Goal: Task Accomplishment & Management: Complete application form

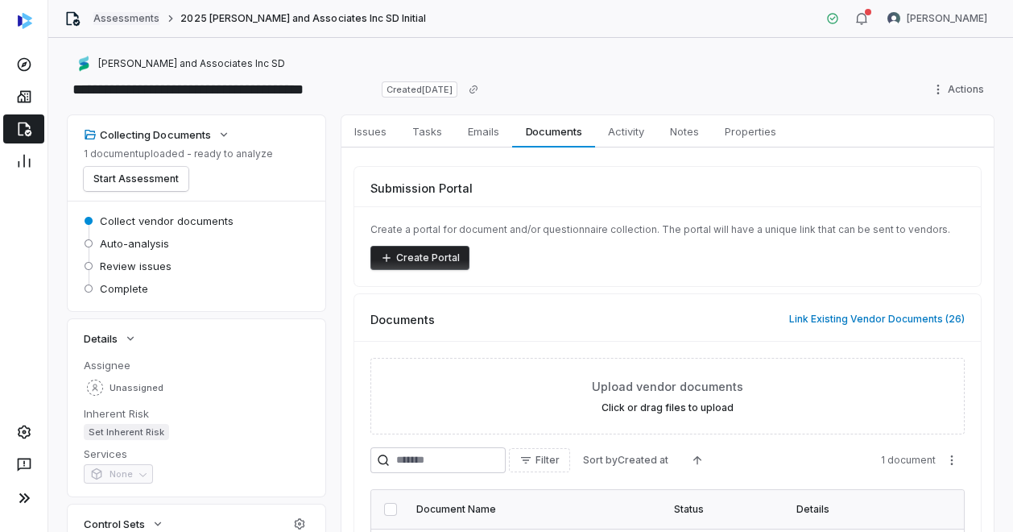
click at [116, 17] on link "Assessments" at bounding box center [126, 18] width 66 height 13
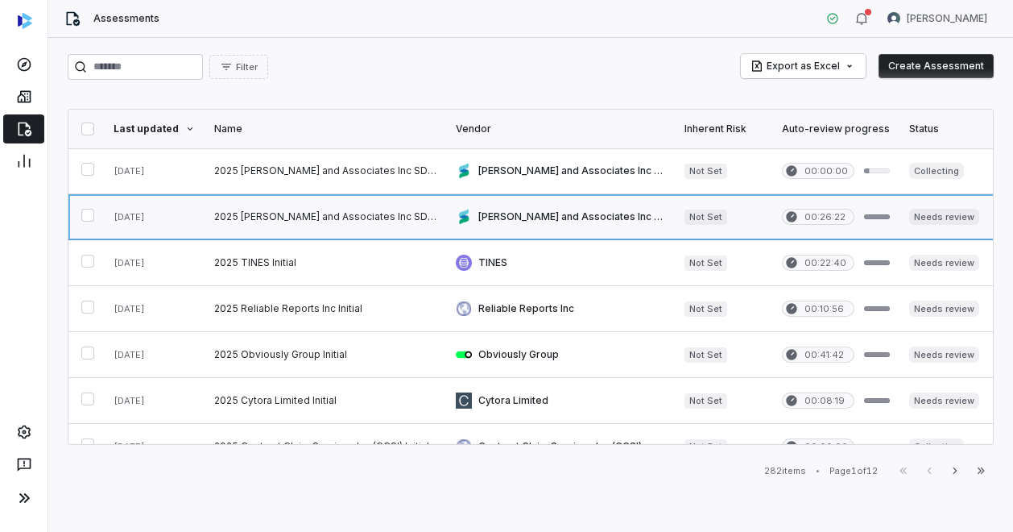
click at [301, 209] on link at bounding box center [326, 216] width 242 height 45
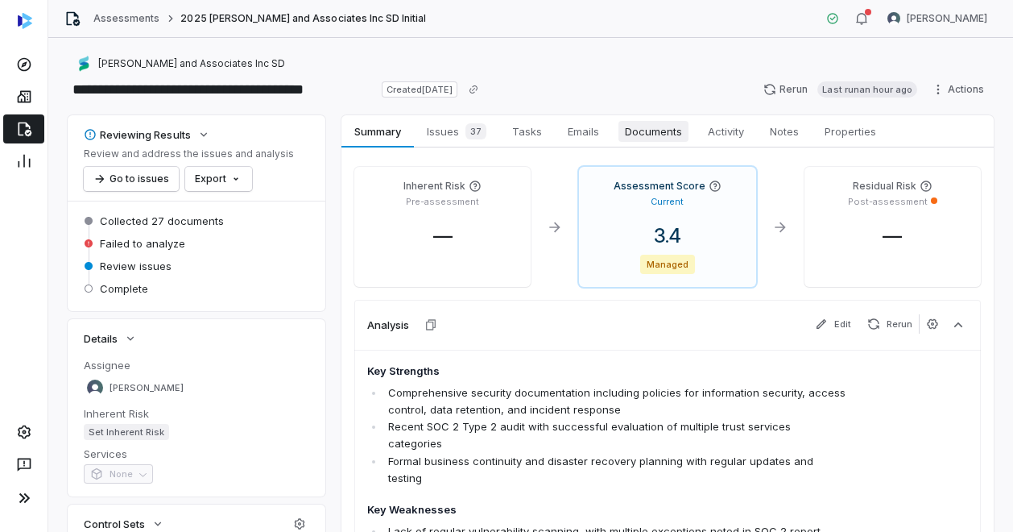
click at [632, 126] on span "Documents" at bounding box center [654, 131] width 70 height 21
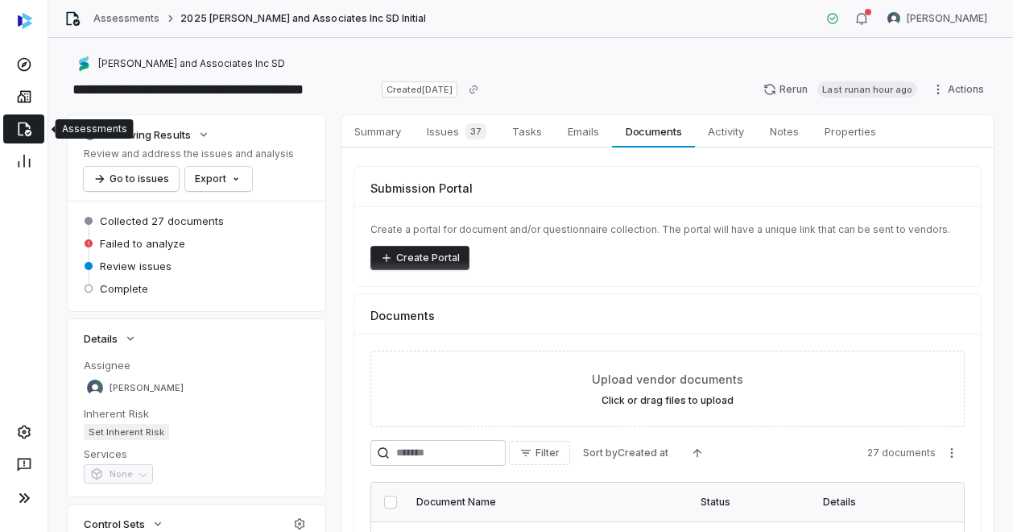
click at [27, 132] on icon at bounding box center [25, 129] width 14 height 14
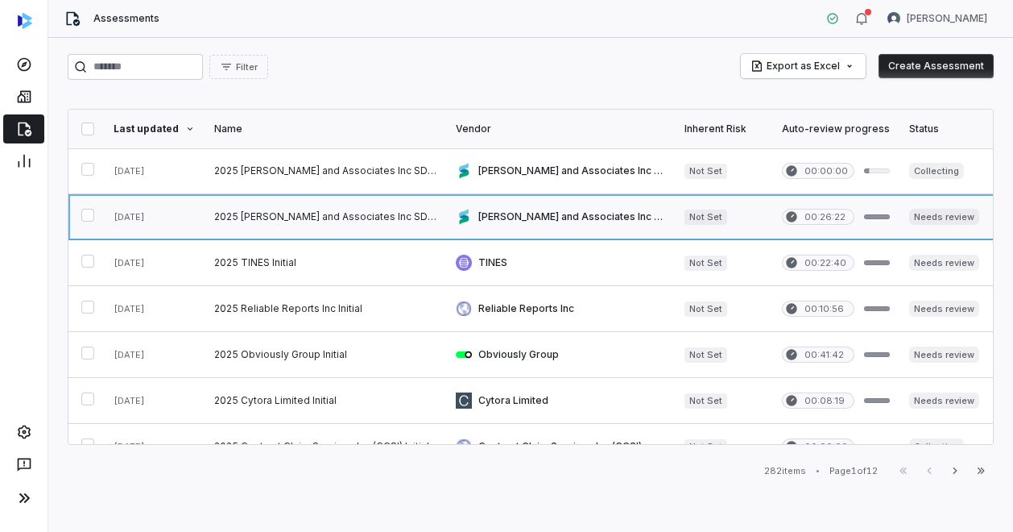
click at [312, 217] on link at bounding box center [326, 216] width 242 height 45
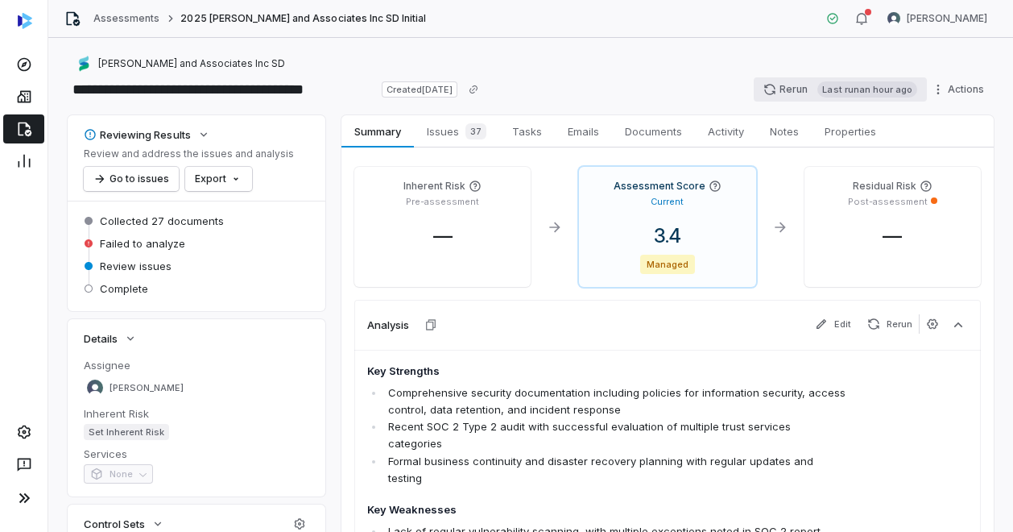
click at [775, 87] on button "Rerun Last run an hour ago" at bounding box center [840, 89] width 173 height 24
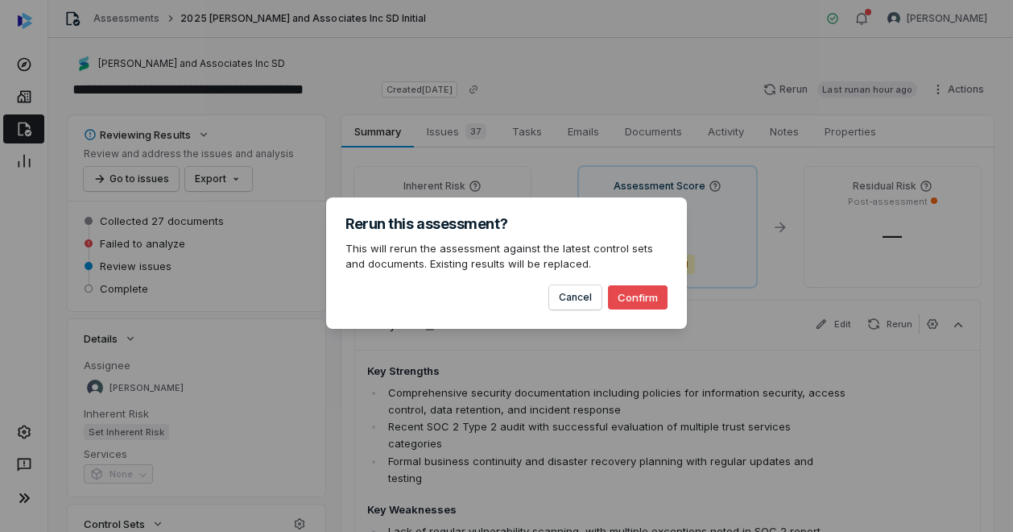
click at [636, 297] on button "Confirm" at bounding box center [638, 297] width 60 height 24
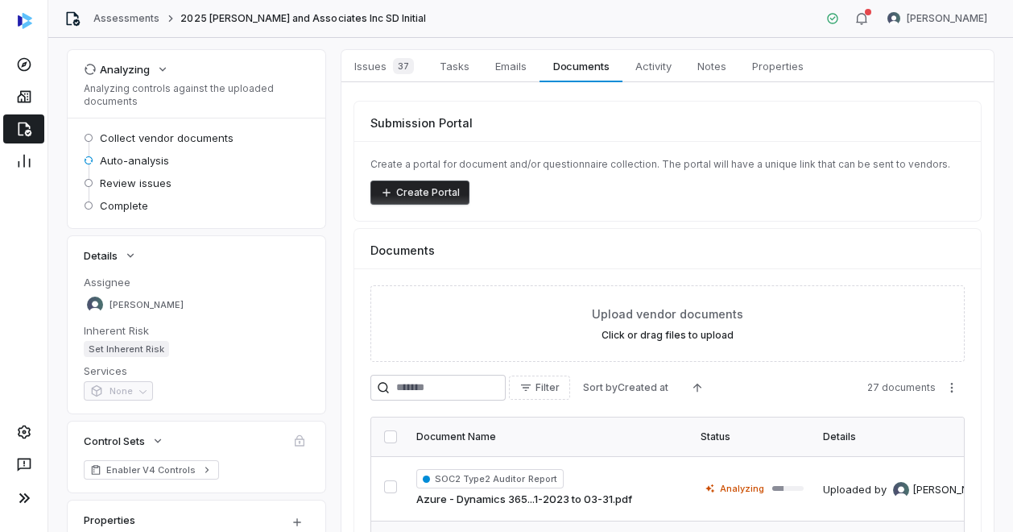
scroll to position [56, 0]
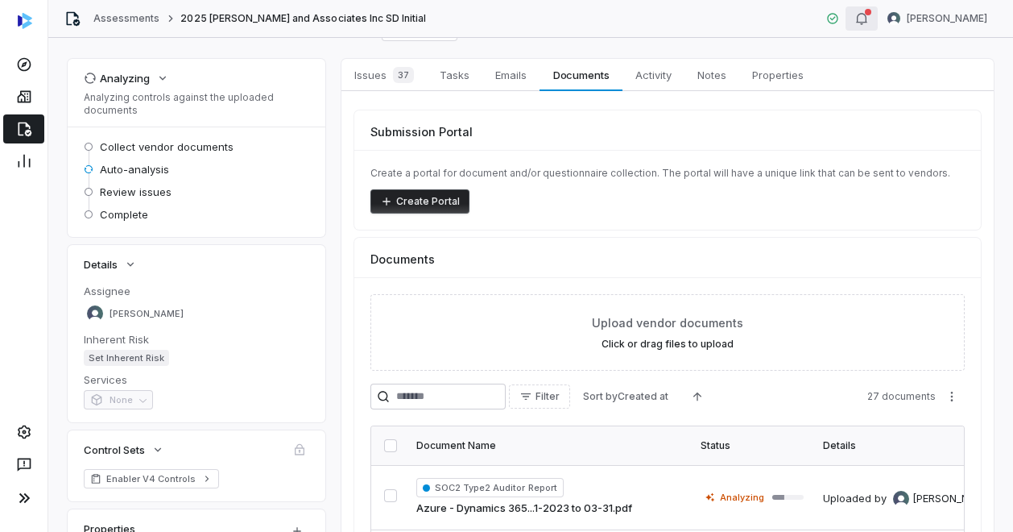
click at [856, 23] on icon "button" at bounding box center [861, 18] width 10 height 11
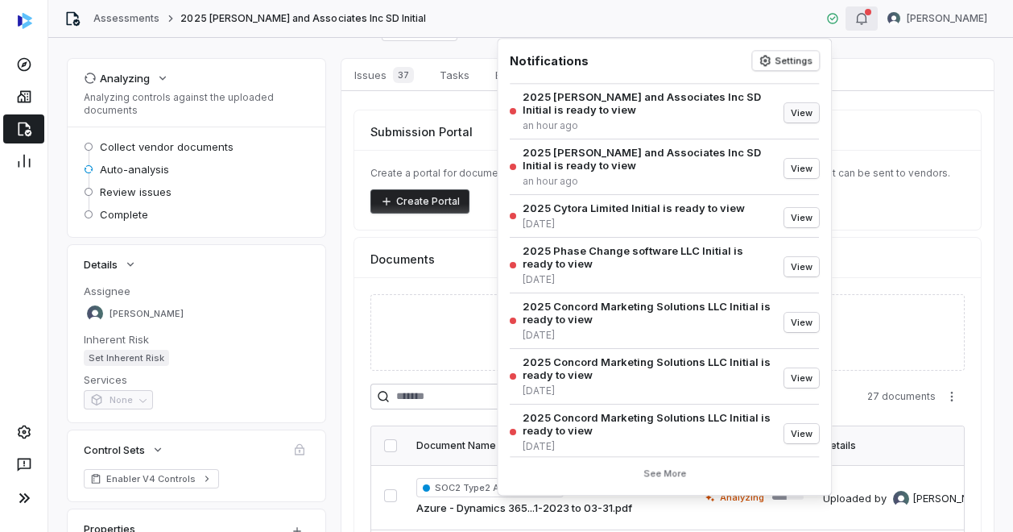
click at [792, 110] on button "View" at bounding box center [801, 112] width 35 height 19
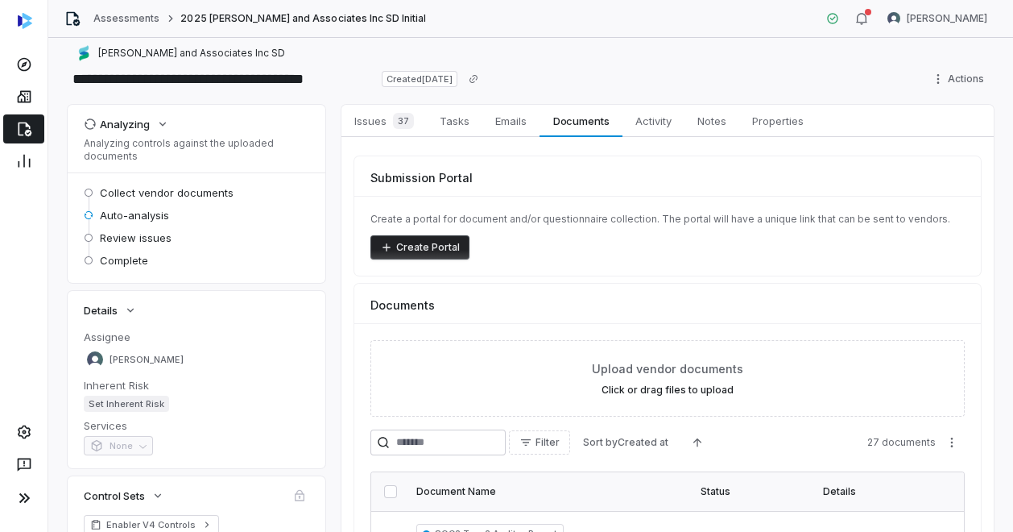
scroll to position [10, 0]
click at [126, 22] on link "Assessments" at bounding box center [126, 18] width 66 height 13
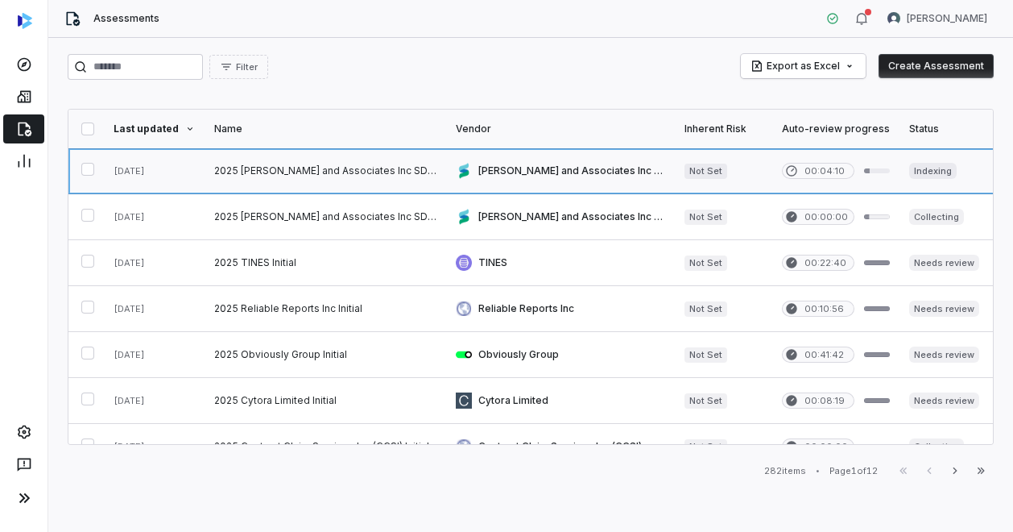
click at [253, 172] on link at bounding box center [326, 170] width 242 height 45
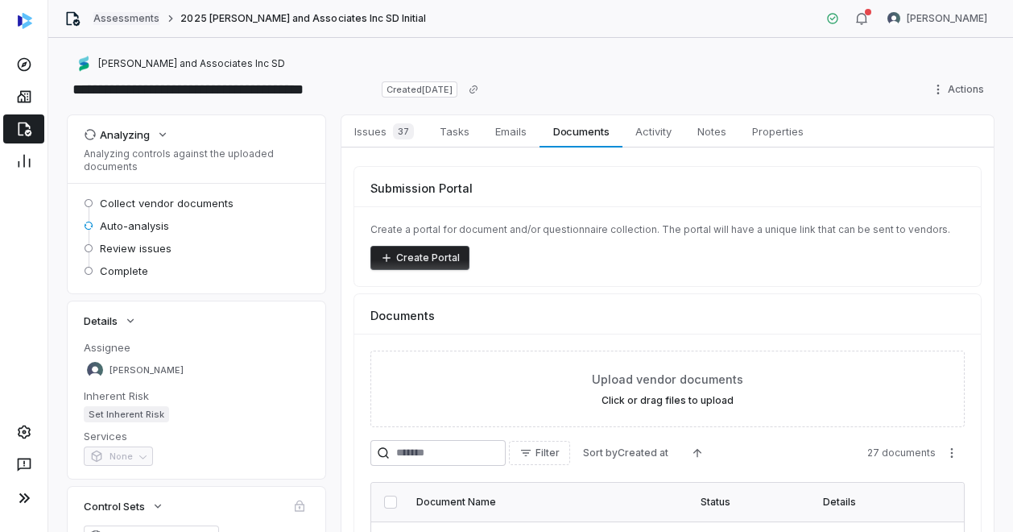
click at [130, 20] on link "Assessments" at bounding box center [126, 18] width 66 height 13
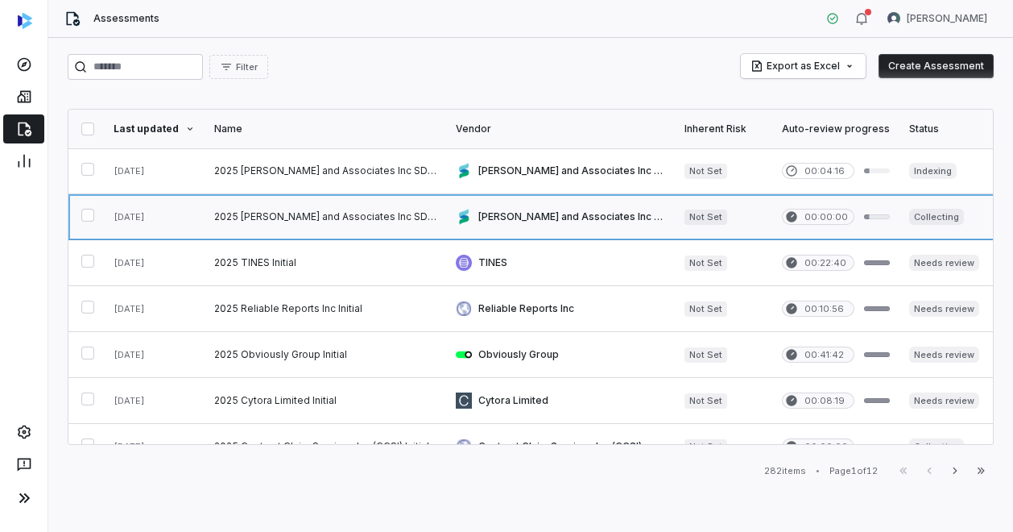
click at [274, 213] on link at bounding box center [326, 216] width 242 height 45
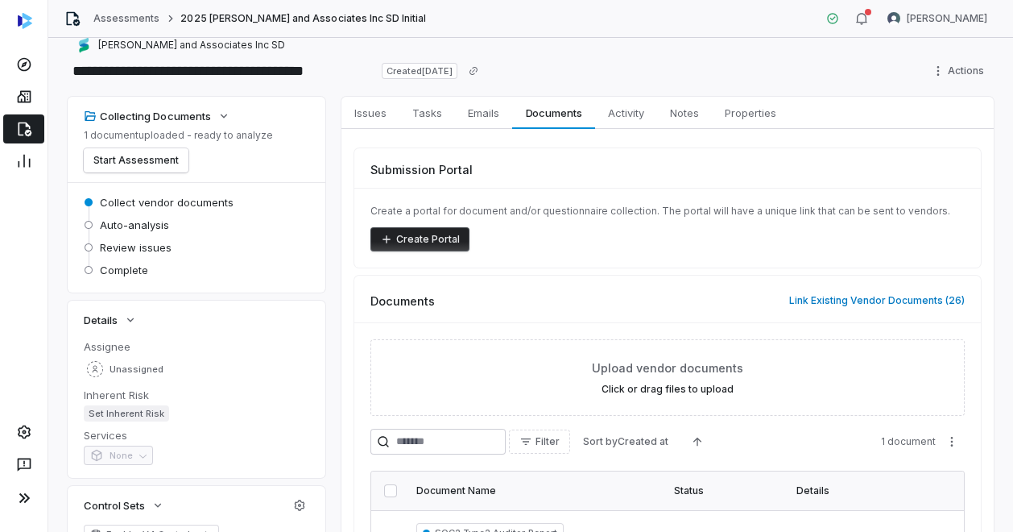
scroll to position [10, 0]
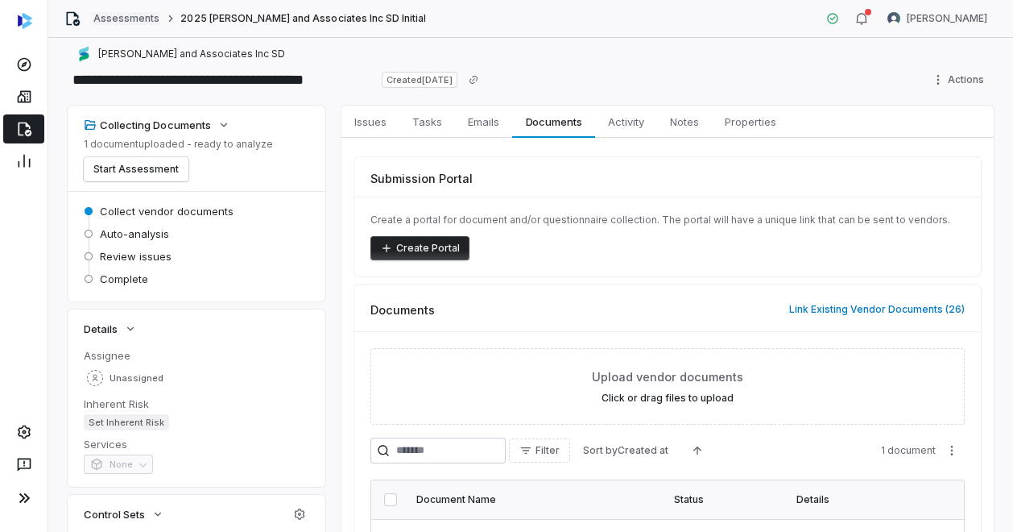
click at [130, 19] on link "Assessments" at bounding box center [126, 18] width 66 height 13
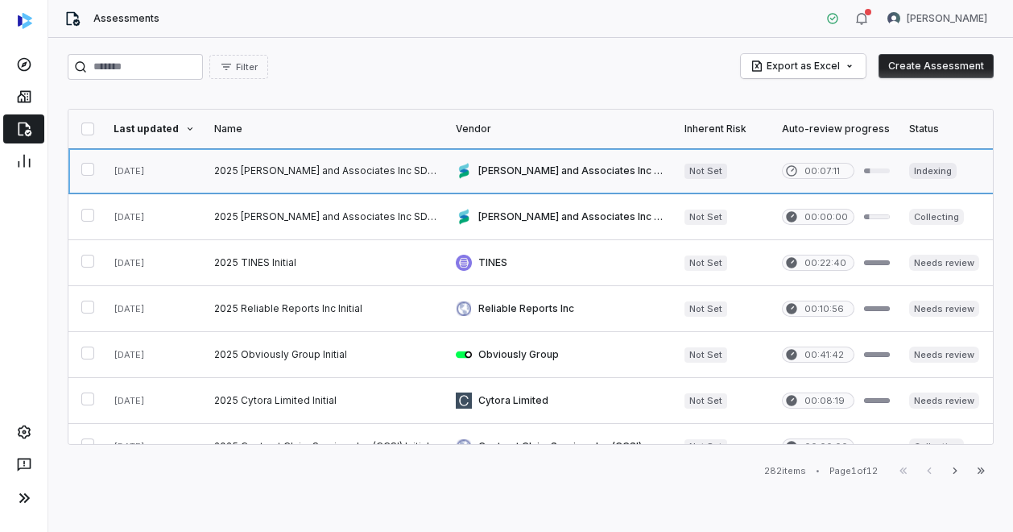
click at [246, 165] on link at bounding box center [326, 170] width 242 height 45
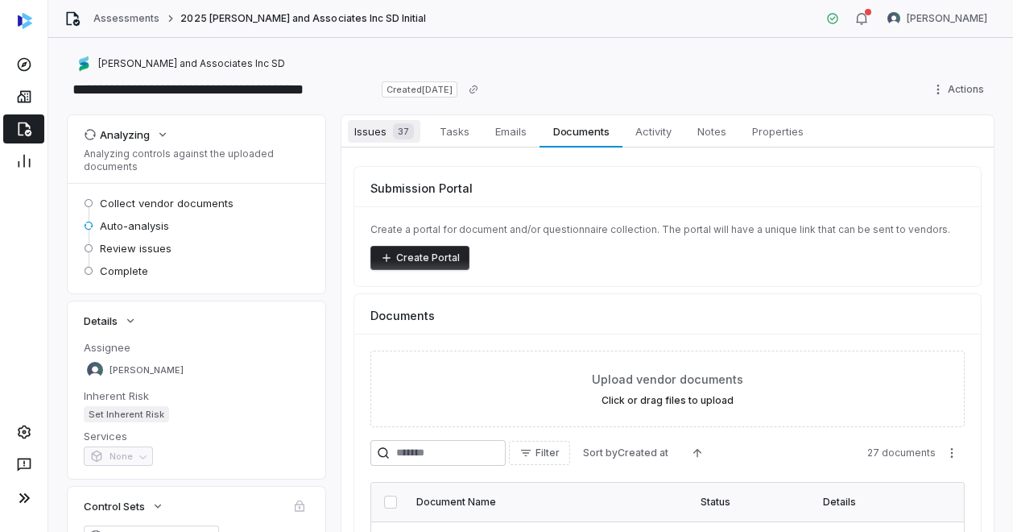
click at [388, 124] on div "37" at bounding box center [400, 131] width 27 height 16
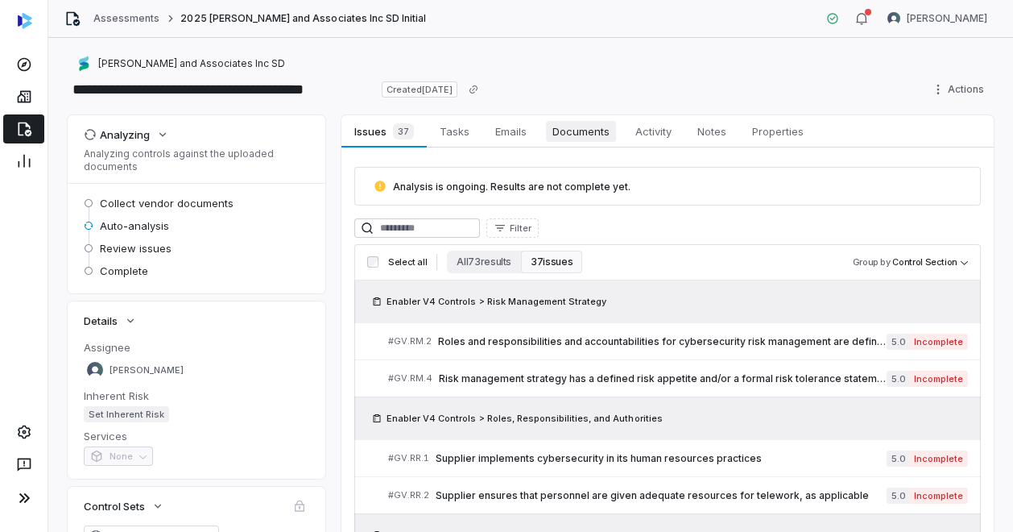
click at [575, 135] on span "Documents" at bounding box center [581, 131] width 70 height 21
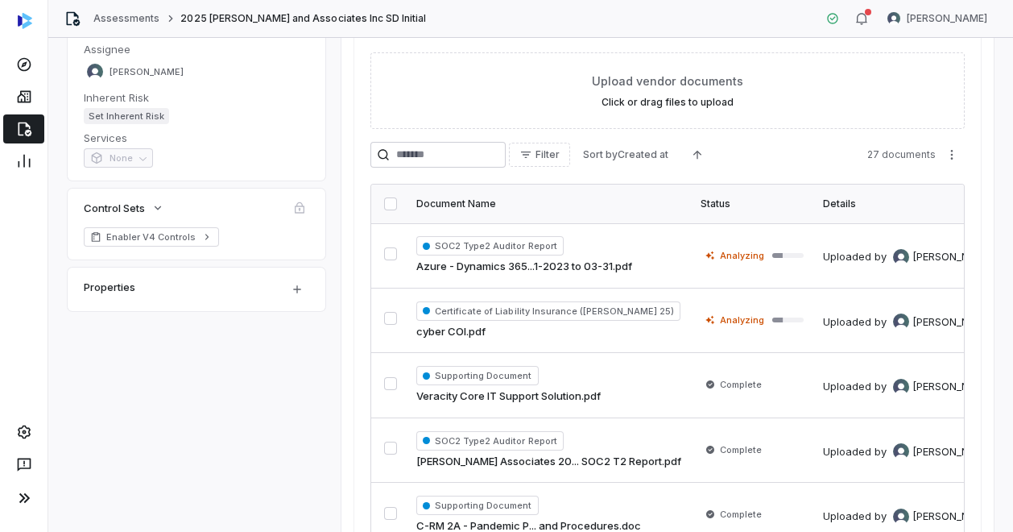
scroll to position [304, 0]
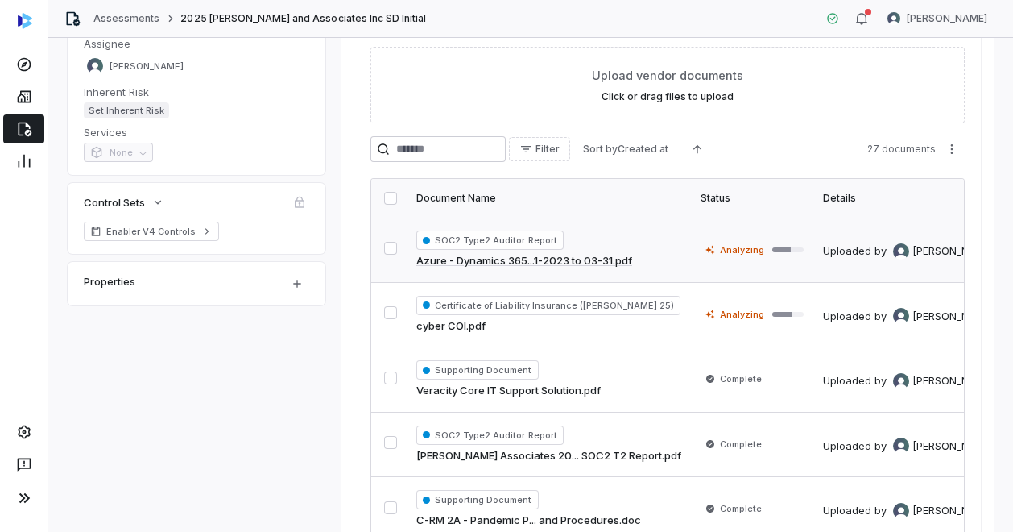
click at [391, 243] on button "button" at bounding box center [390, 248] width 13 height 13
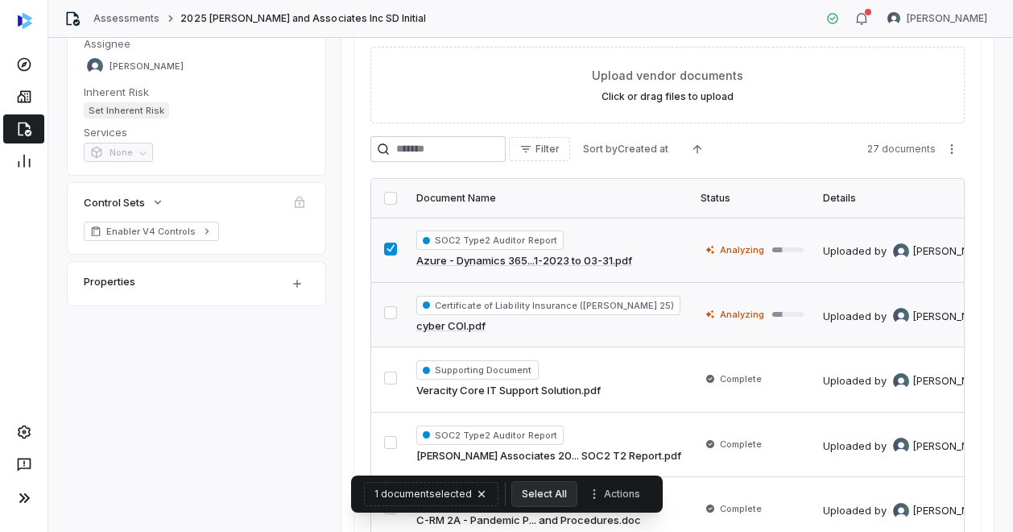
click at [392, 308] on button "button" at bounding box center [390, 312] width 13 height 13
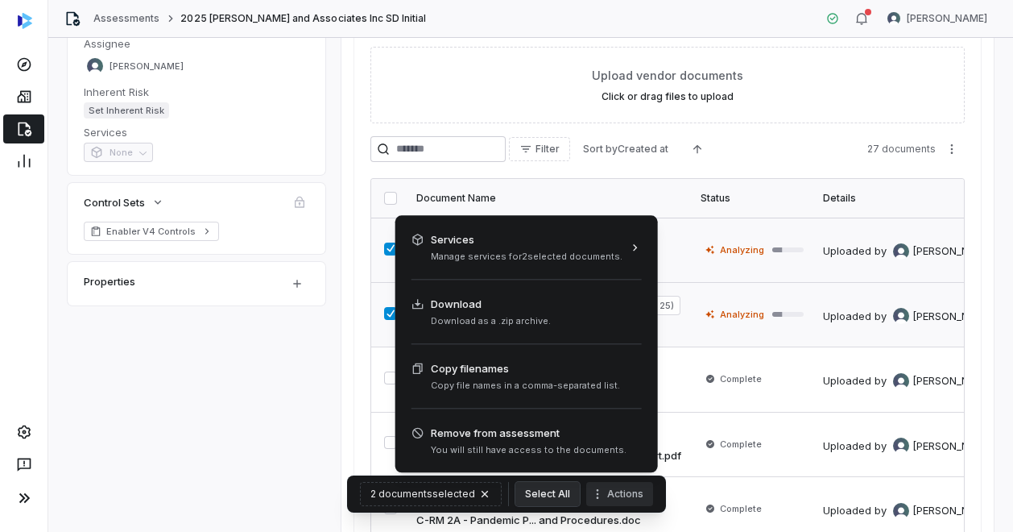
click at [593, 490] on icon "More actions" at bounding box center [597, 493] width 13 height 13
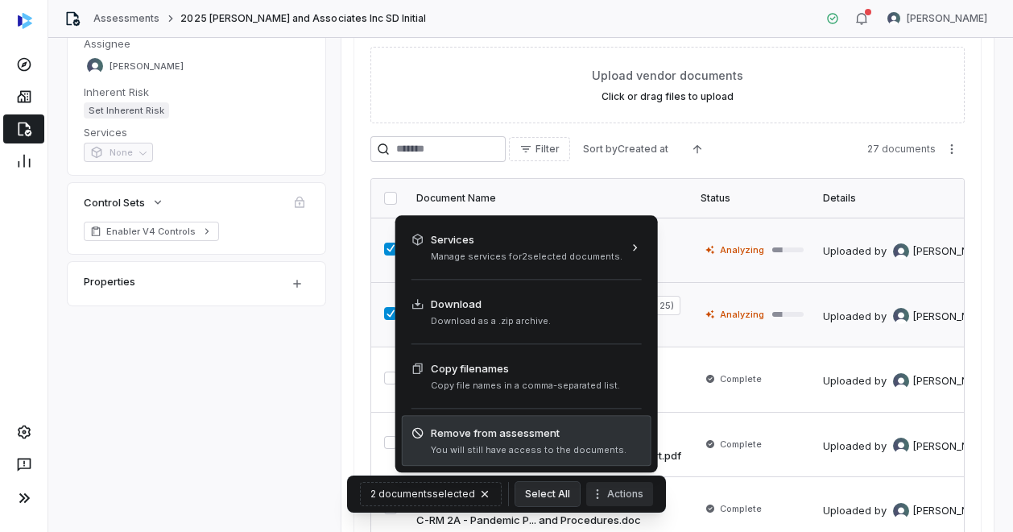
click at [512, 446] on span "You will still have access to the documents." at bounding box center [529, 450] width 196 height 12
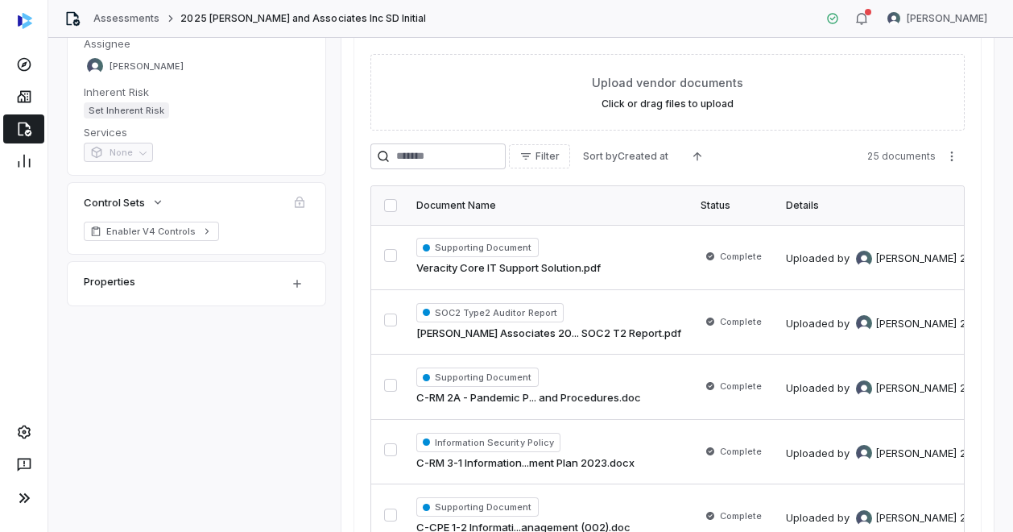
scroll to position [0, 0]
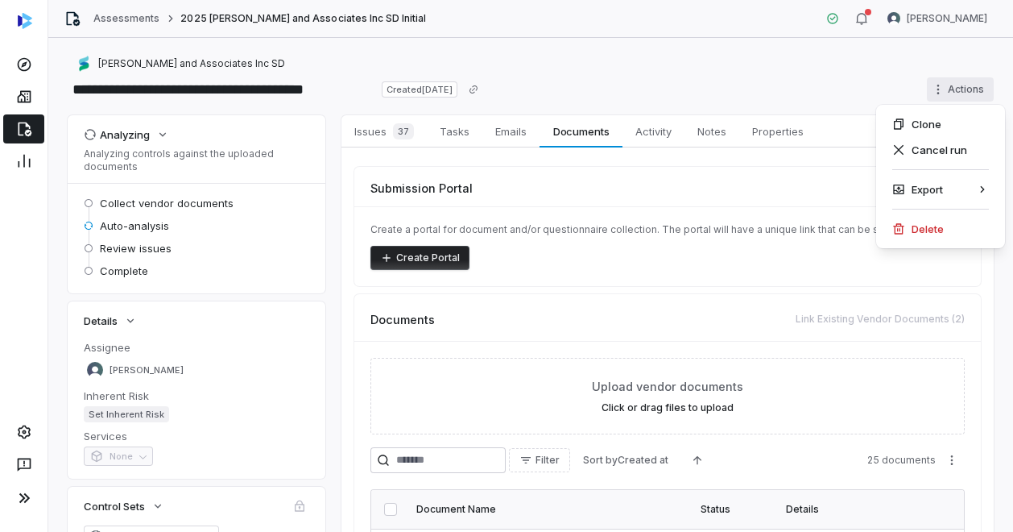
click at [926, 88] on html "**********" at bounding box center [506, 266] width 1013 height 532
click at [826, 78] on html "**********" at bounding box center [506, 266] width 1013 height 532
click at [928, 87] on html "**********" at bounding box center [506, 266] width 1013 height 532
click at [937, 159] on div "Cancel run" at bounding box center [941, 150] width 116 height 26
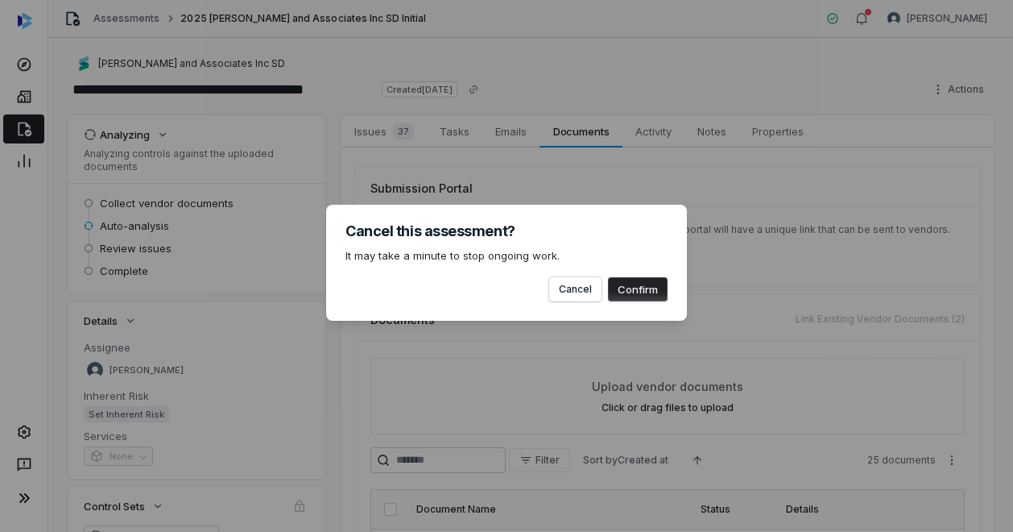
click at [654, 282] on button "Confirm" at bounding box center [638, 289] width 60 height 24
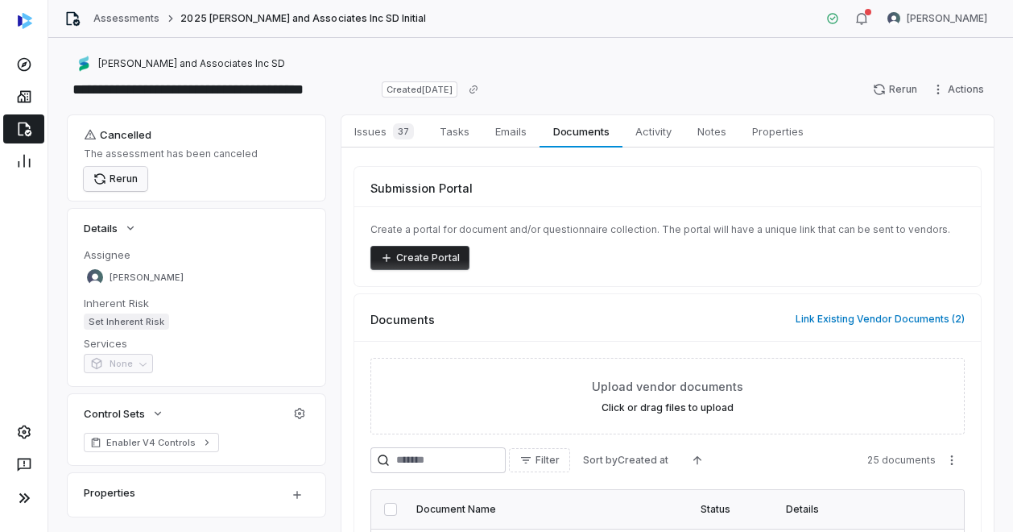
click at [122, 176] on button "Rerun" at bounding box center [116, 179] width 64 height 24
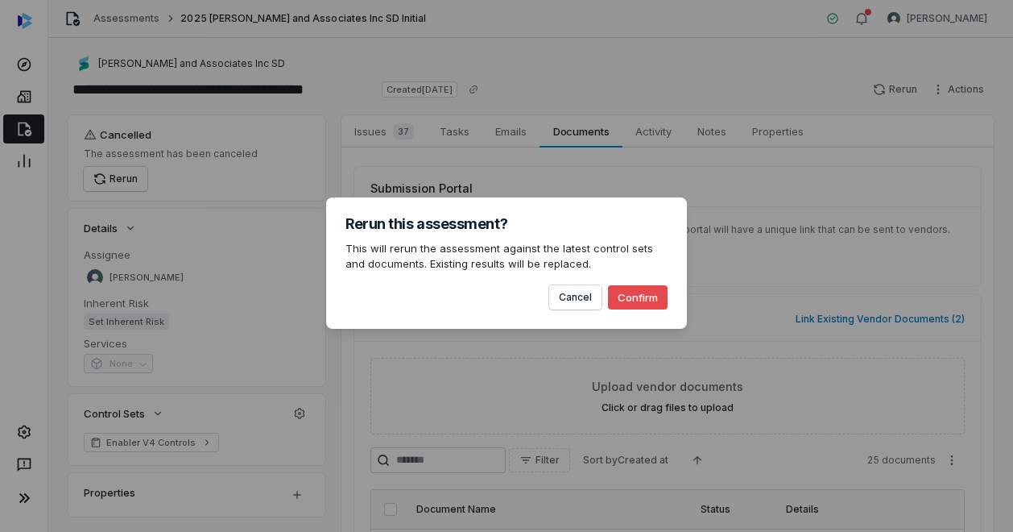
click at [668, 296] on div "Rerun this assessment? This will rerun the assessment against the latest contro…" at bounding box center [506, 262] width 361 height 131
click at [648, 293] on button "Confirm" at bounding box center [638, 297] width 60 height 24
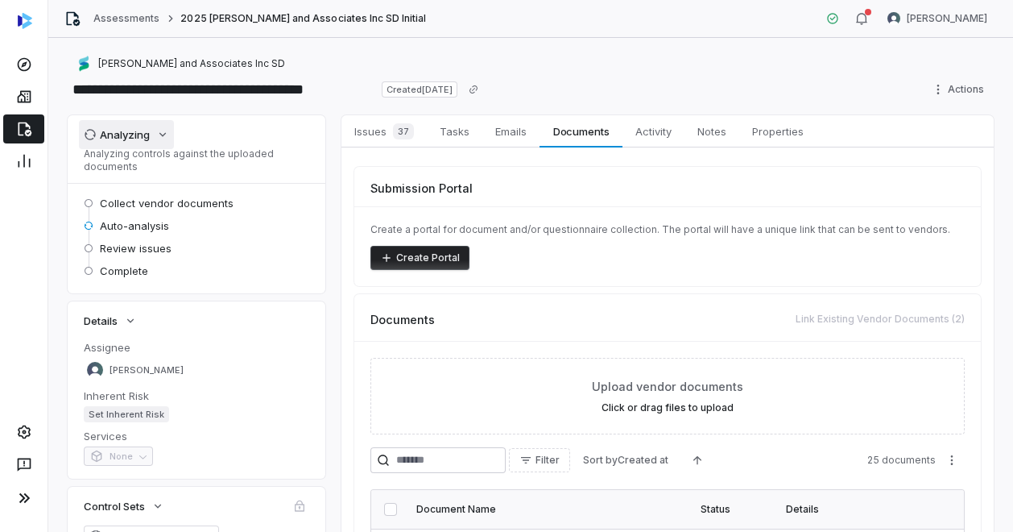
click at [166, 135] on icon "button" at bounding box center [162, 134] width 13 height 13
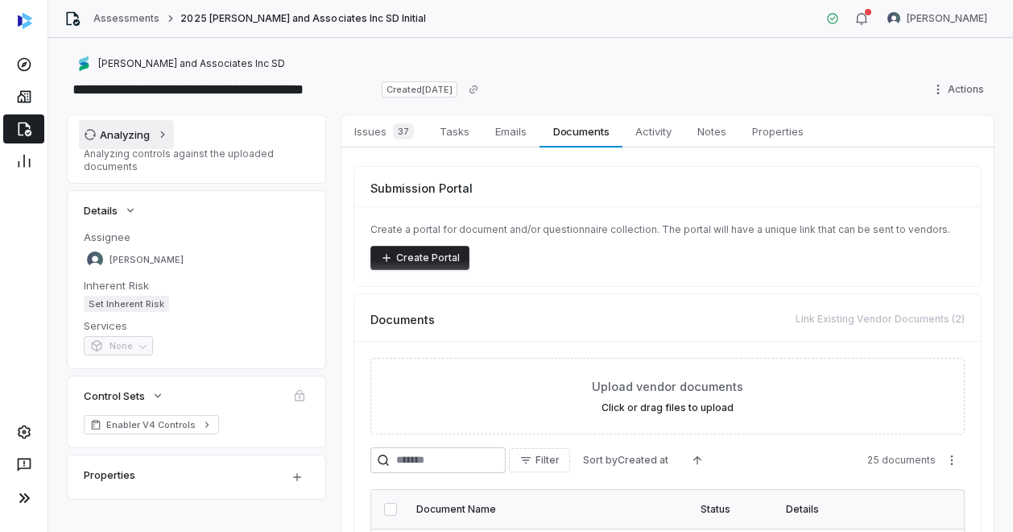
click at [166, 135] on icon "button" at bounding box center [162, 134] width 13 height 13
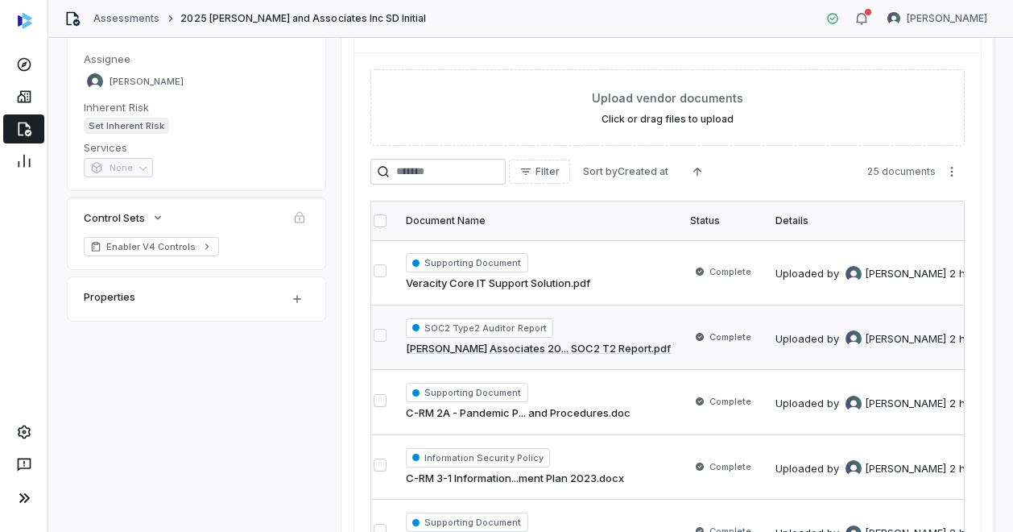
scroll to position [439, 0]
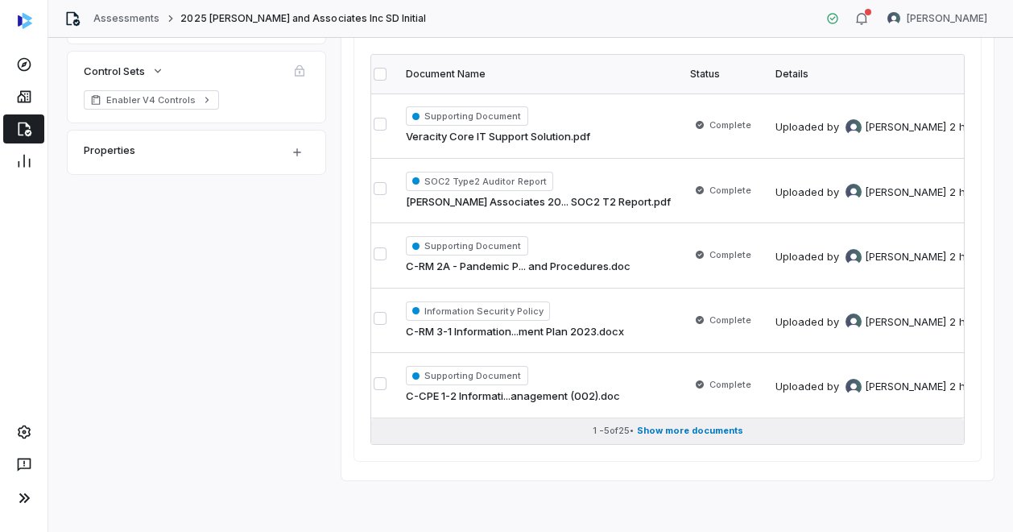
click at [659, 424] on span "Show more documents" at bounding box center [690, 430] width 106 height 12
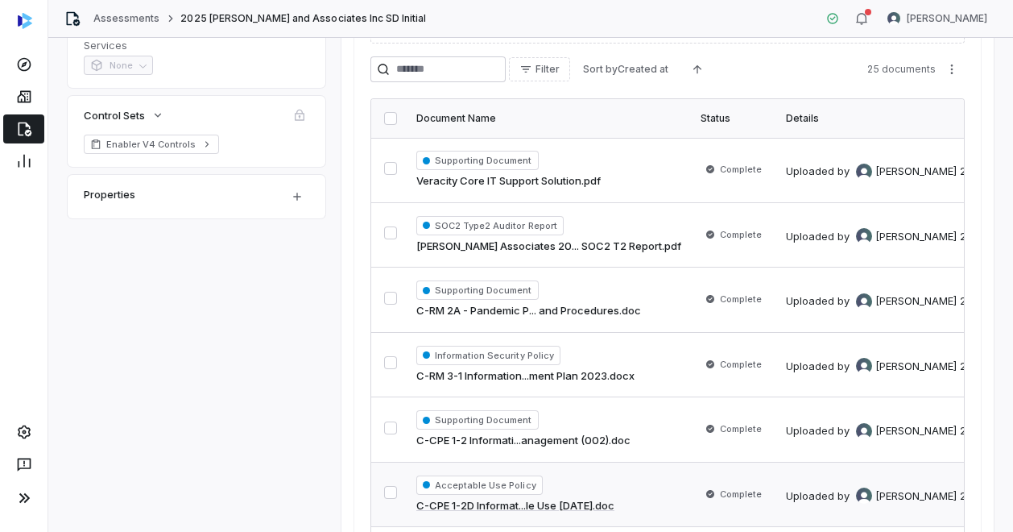
scroll to position [0, 0]
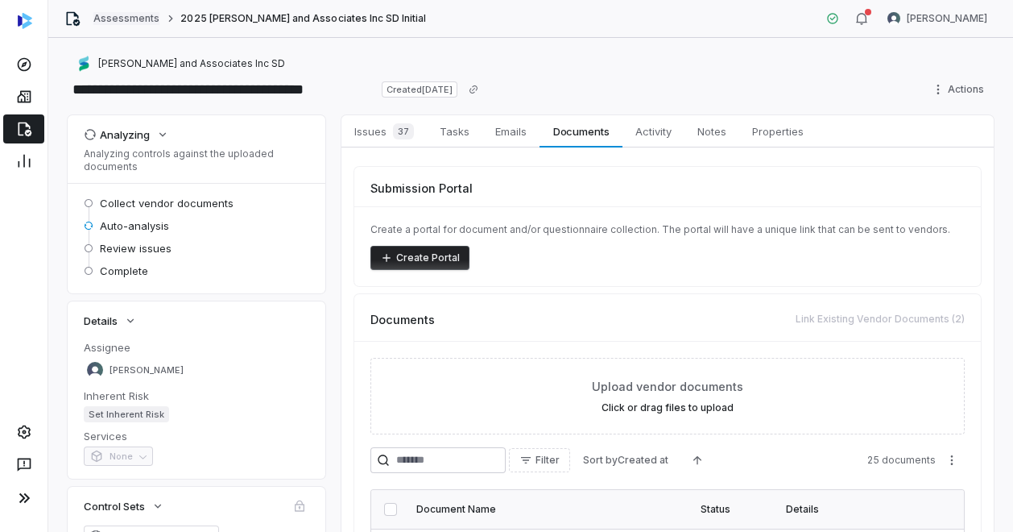
click at [114, 19] on link "Assessments" at bounding box center [126, 18] width 66 height 13
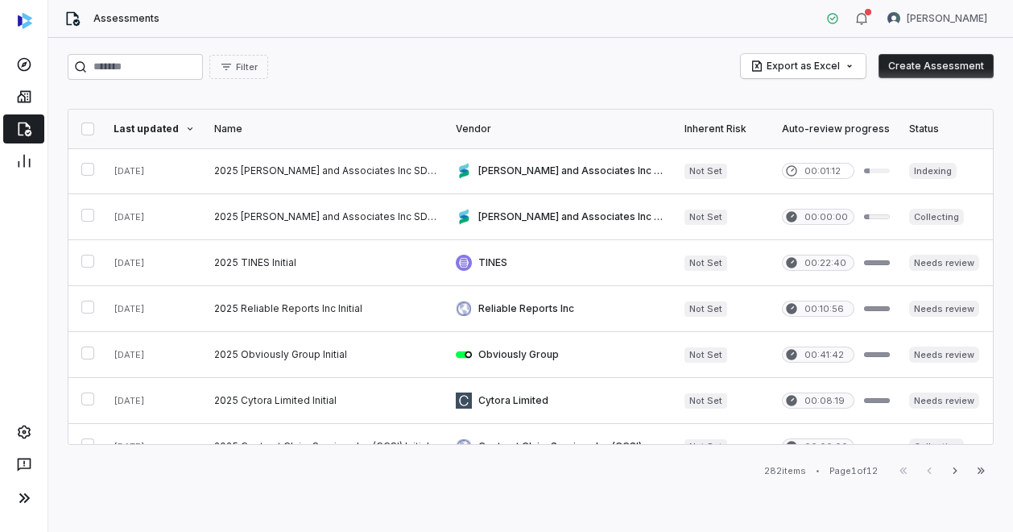
click at [930, 60] on button "Create Assessment" at bounding box center [936, 66] width 115 height 24
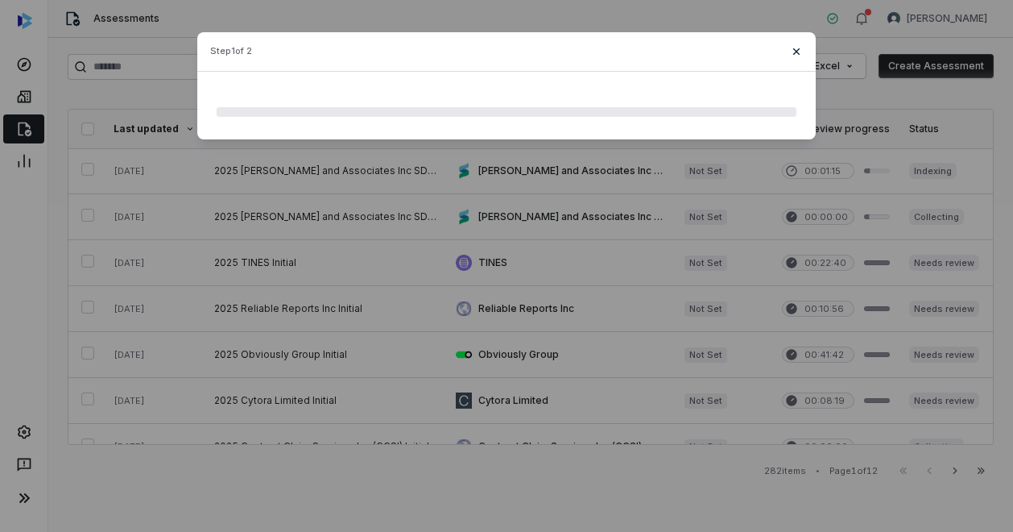
click at [794, 47] on icon "button" at bounding box center [796, 51] width 13 height 13
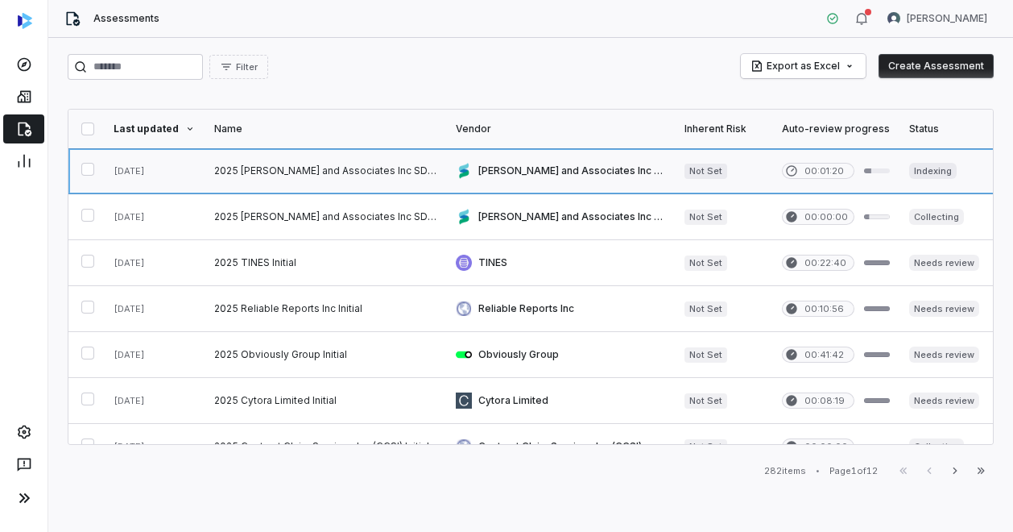
click at [504, 170] on link at bounding box center [560, 170] width 229 height 45
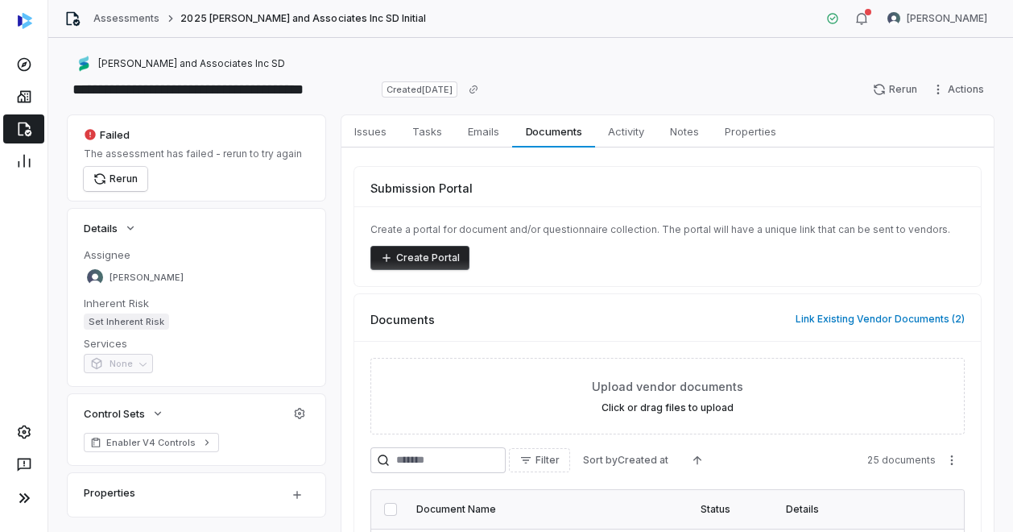
click at [583, 68] on div "[PERSON_NAME] and Associates Inc SD" at bounding box center [531, 63] width 926 height 19
click at [23, 94] on icon at bounding box center [24, 97] width 16 height 16
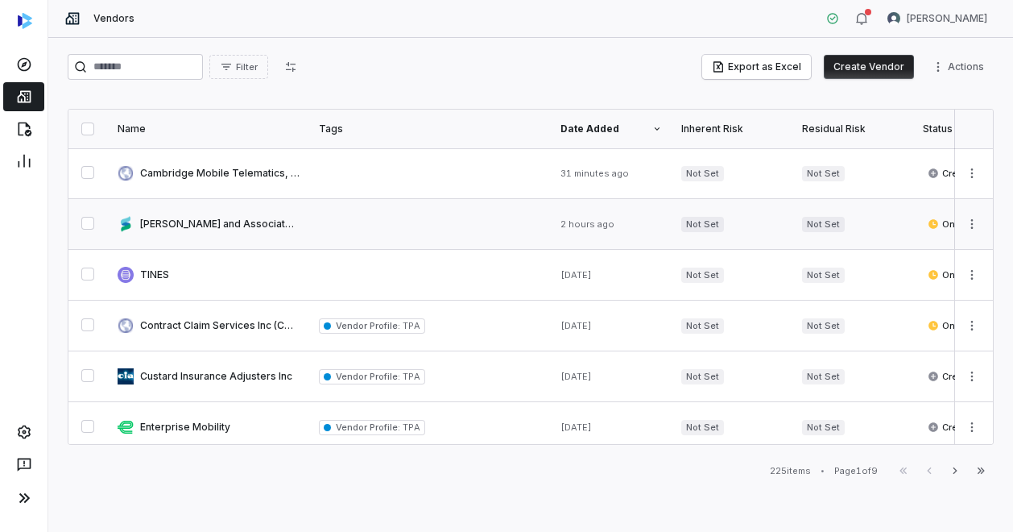
click at [88, 217] on button "button" at bounding box center [87, 223] width 13 height 13
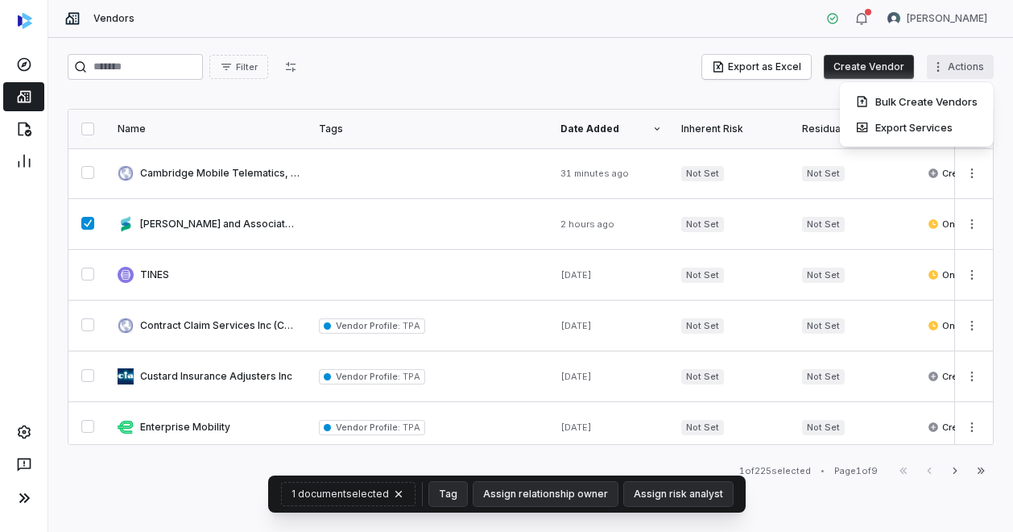
click at [941, 67] on html "Vendors REKHA KOTHANDARAMAN Filter Export as Excel Create Vendor Actions Name T…" at bounding box center [506, 266] width 1013 height 532
click at [963, 221] on html "Vendors REKHA KOTHANDARAMAN Filter Export as Excel Create Vendor Actions Name T…" at bounding box center [506, 266] width 1013 height 532
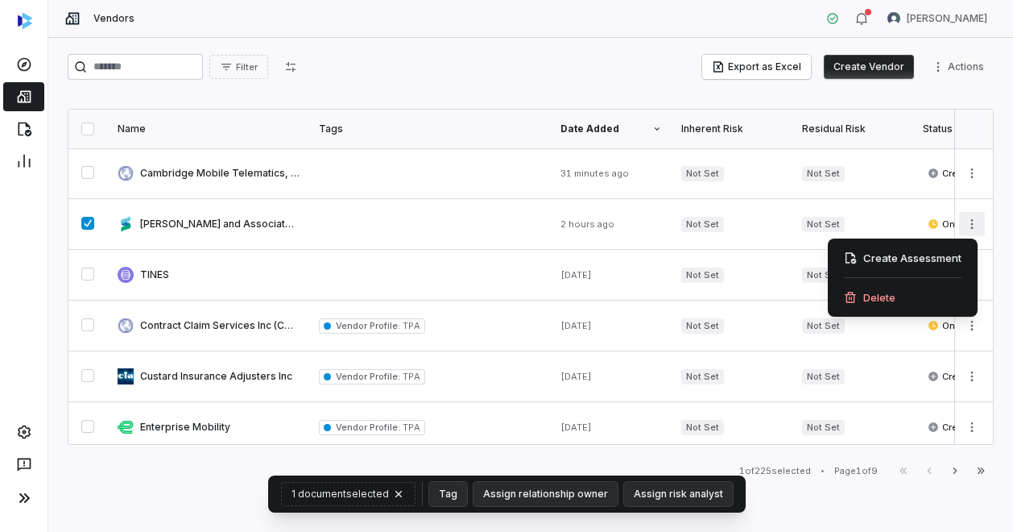
click at [963, 221] on html "Vendors REKHA KOTHANDARAMAN Filter Export as Excel Create Vendor Actions Name T…" at bounding box center [506, 266] width 1013 height 532
click at [865, 298] on div "Delete" at bounding box center [902, 297] width 137 height 26
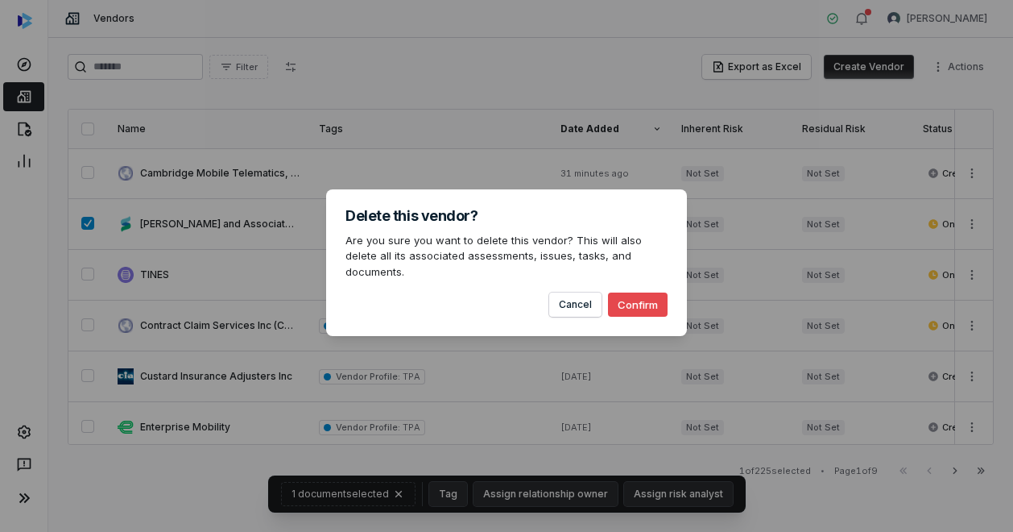
click at [646, 295] on button "Confirm" at bounding box center [638, 304] width 60 height 24
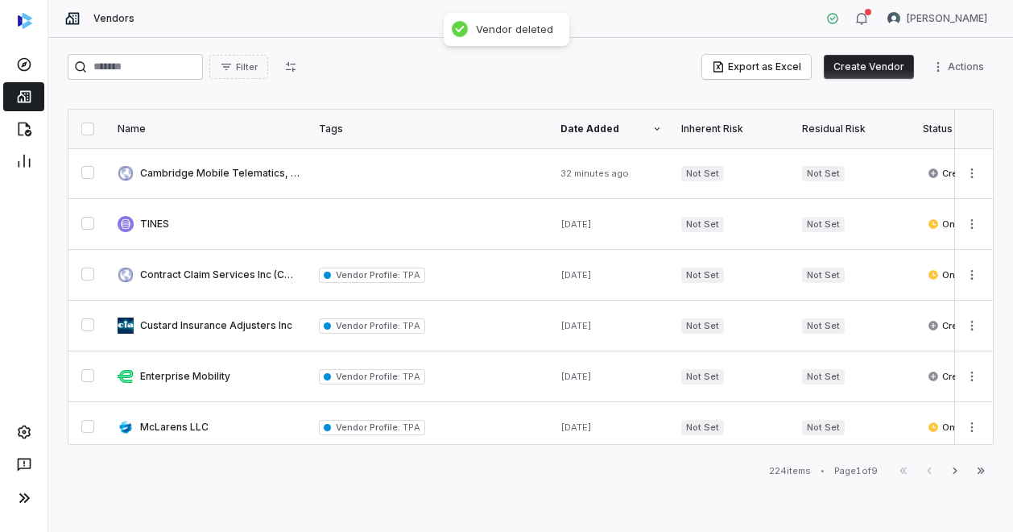
click at [597, 81] on div "Filter Export as Excel Create Vendor Actions" at bounding box center [531, 70] width 926 height 32
click at [874, 67] on button "Create Vendor" at bounding box center [869, 67] width 90 height 24
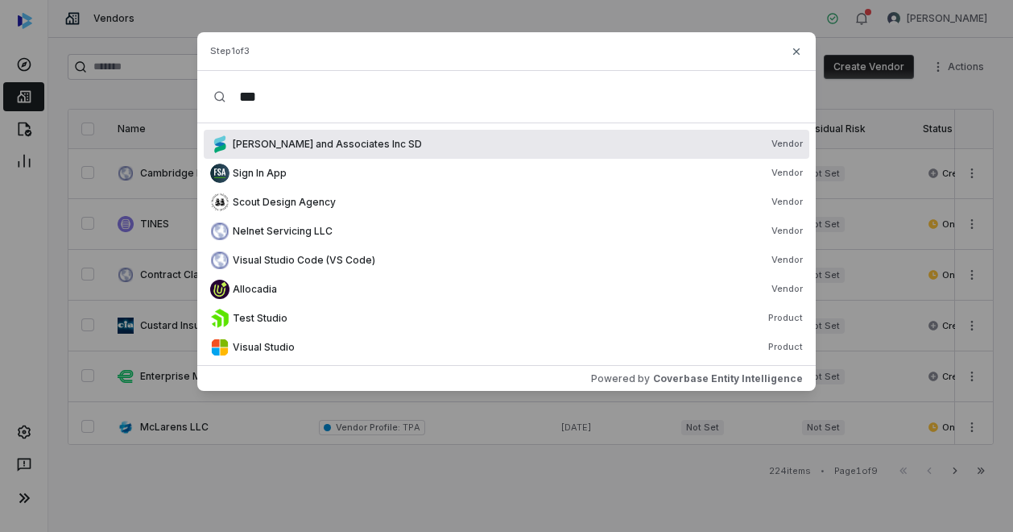
type input "***"
click at [279, 142] on span "[PERSON_NAME] and Associates Inc SD" at bounding box center [327, 144] width 189 height 13
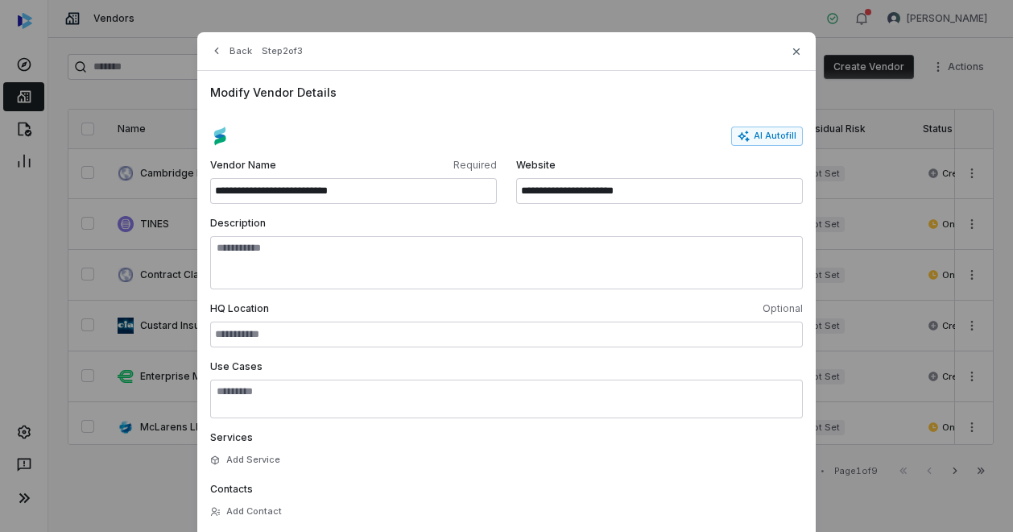
scroll to position [122, 0]
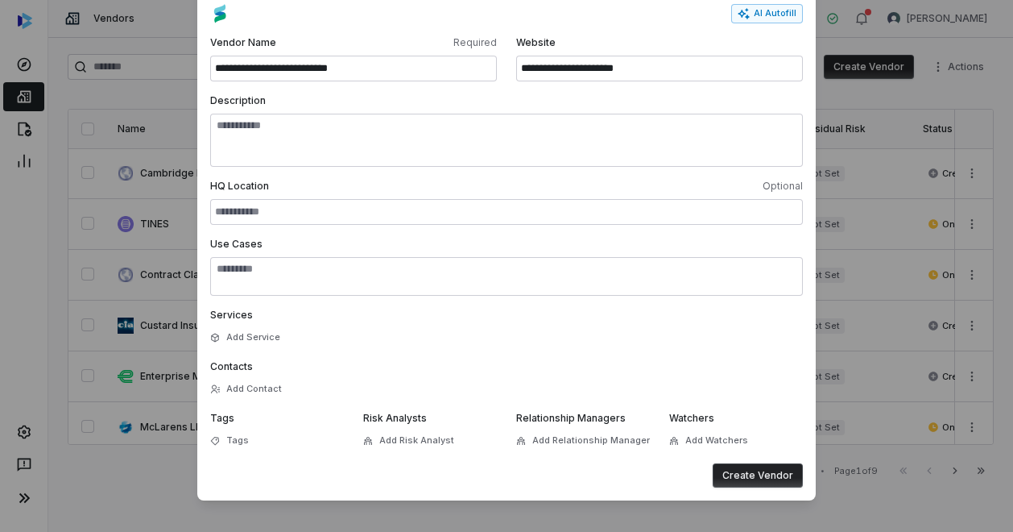
click at [755, 473] on button "Create Vendor" at bounding box center [758, 475] width 90 height 24
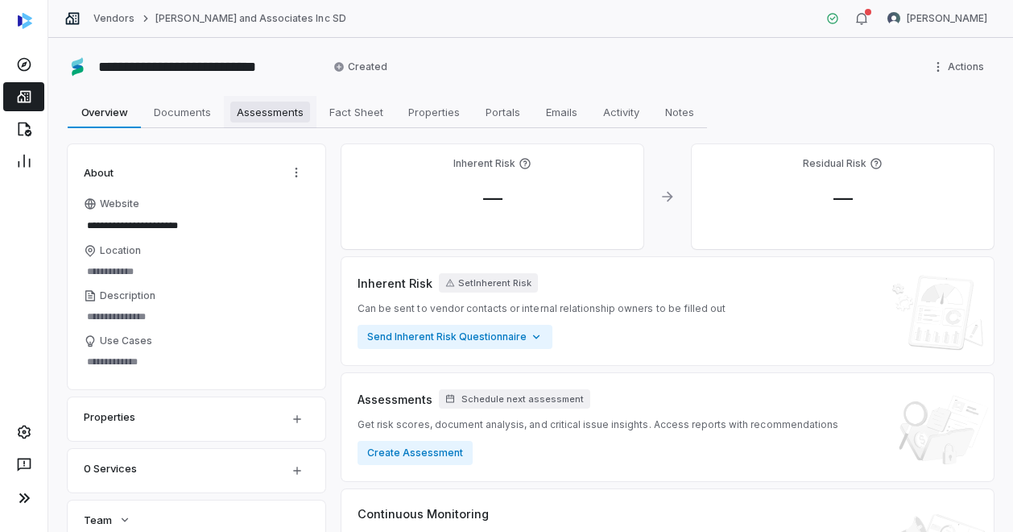
click at [279, 115] on span "Assessments" at bounding box center [270, 111] width 80 height 21
type textarea "*"
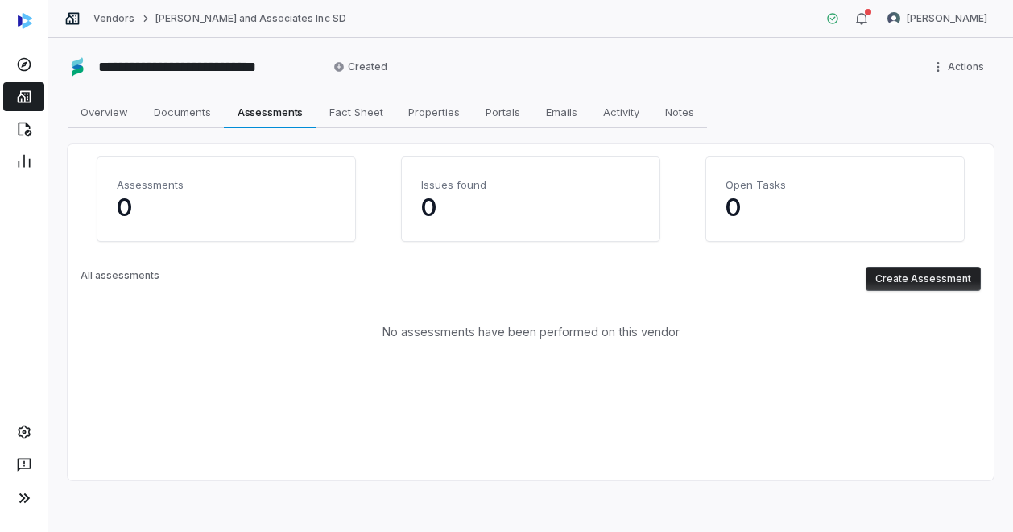
click at [895, 274] on button "Create Assessment" at bounding box center [923, 279] width 115 height 24
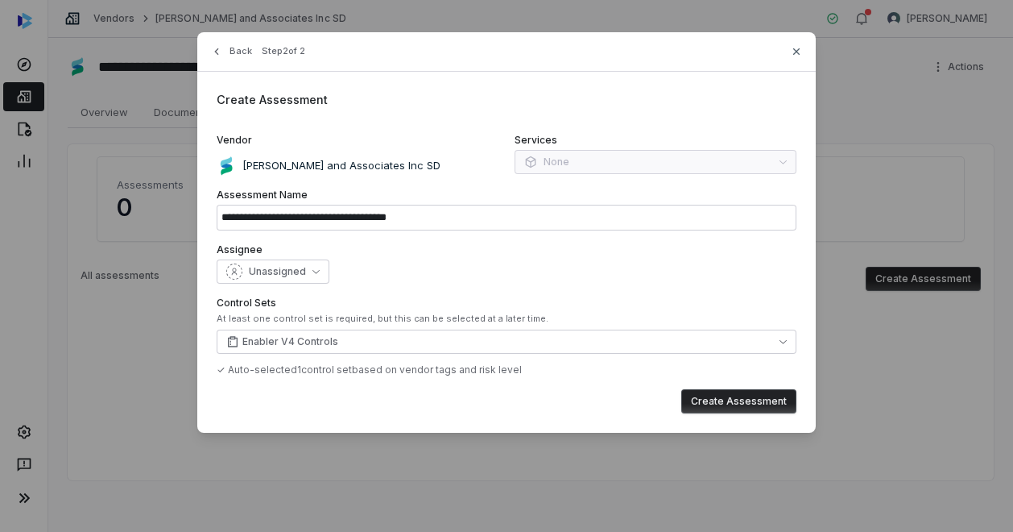
click at [710, 406] on button "Create Assessment" at bounding box center [738, 401] width 115 height 24
type input "**********"
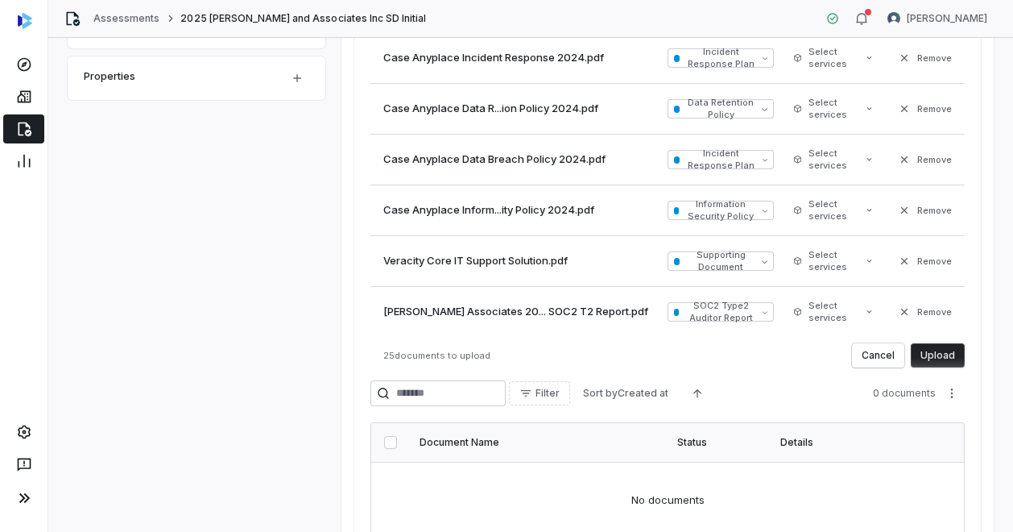
scroll to position [525, 0]
click at [927, 351] on button "Upload" at bounding box center [938, 357] width 54 height 24
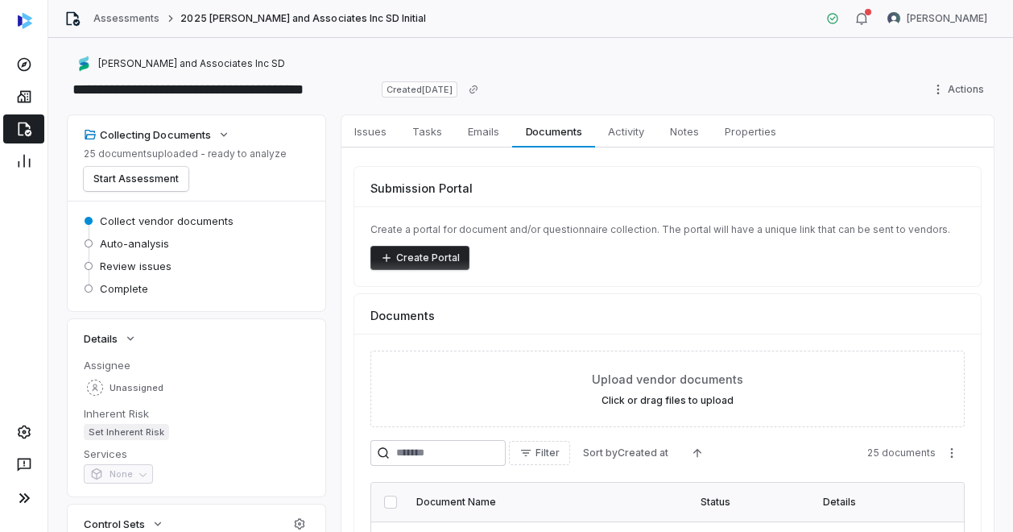
scroll to position [314, 0]
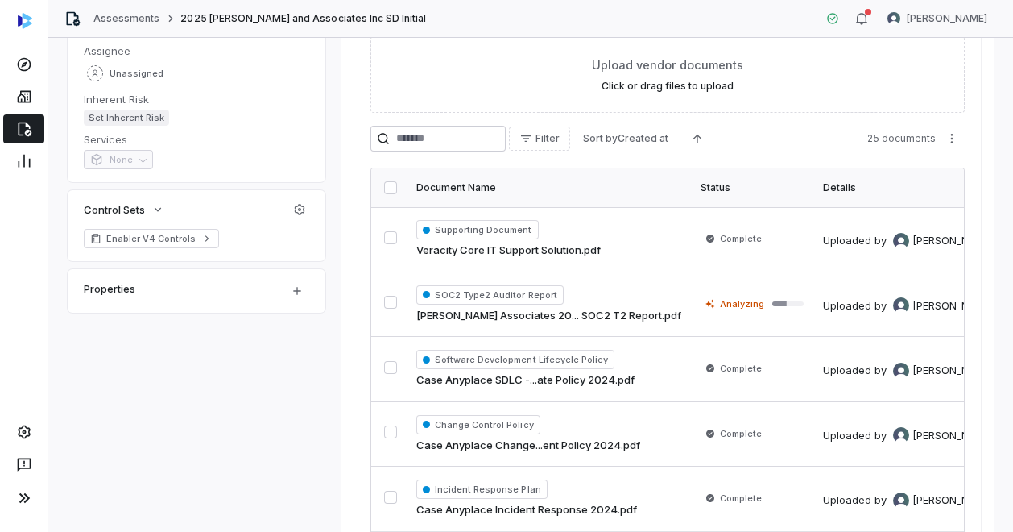
click at [310, 470] on div "Collecting Documents 25 documents uploaded - ready to analyze Start Assessment …" at bounding box center [531, 197] width 926 height 793
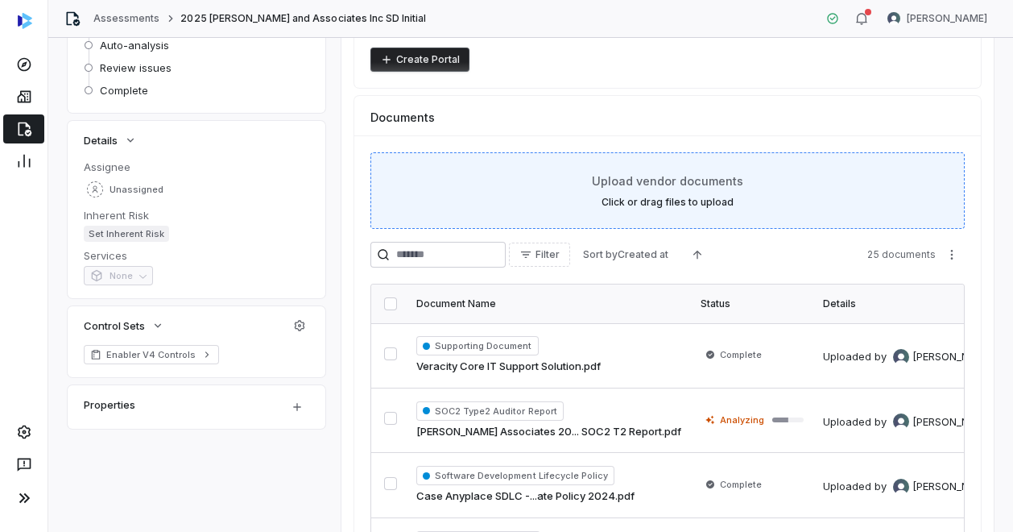
scroll to position [199, 0]
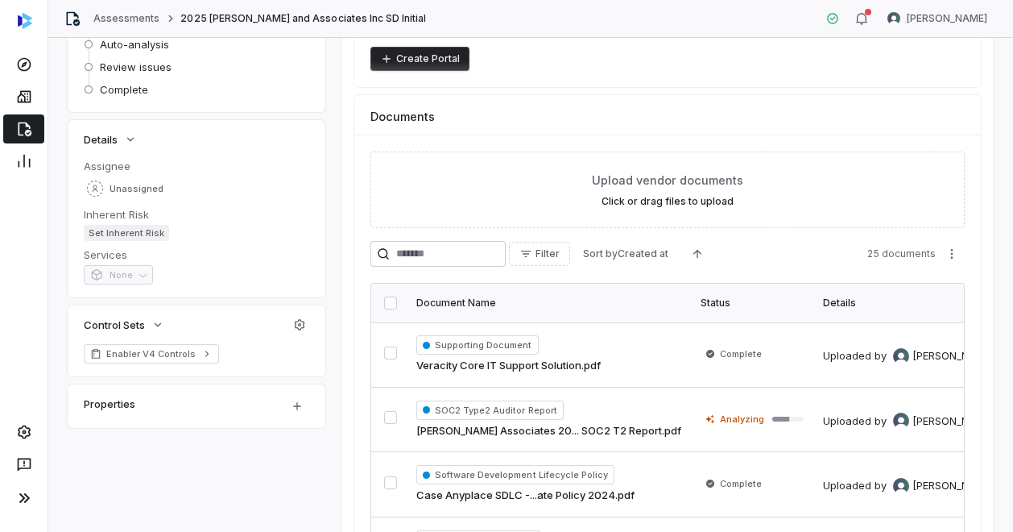
click at [281, 495] on div "Collecting Documents 25 documents uploaded - ready to analyze Start Assessment …" at bounding box center [531, 312] width 926 height 793
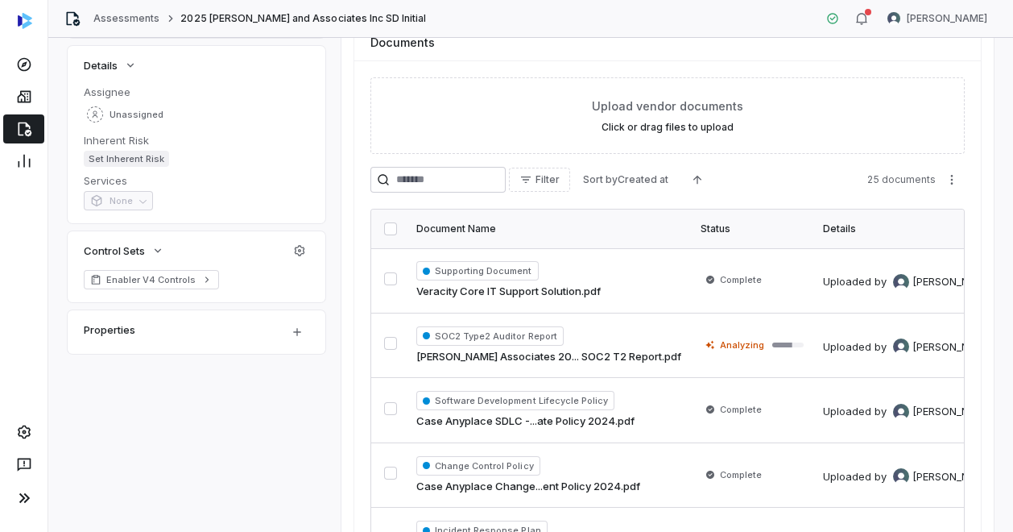
scroll to position [283, 0]
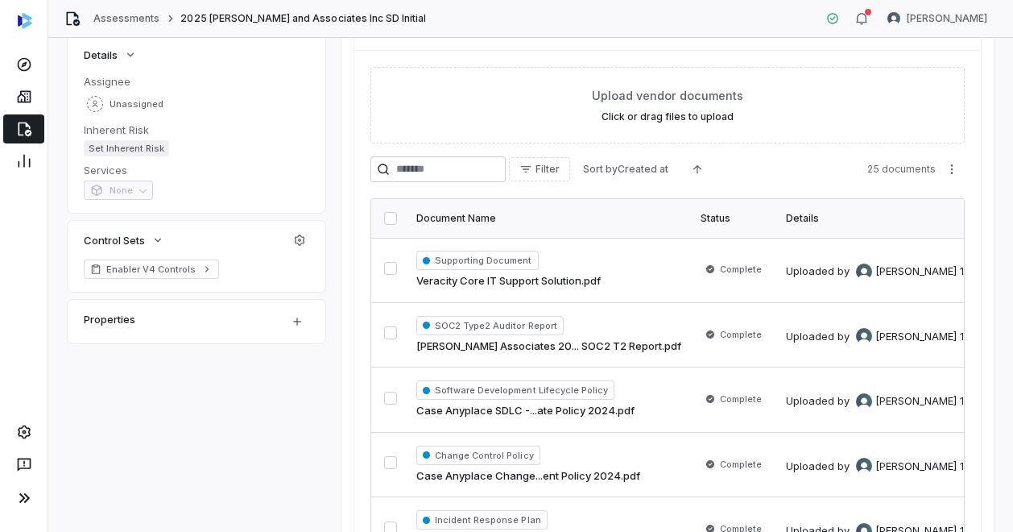
click at [984, 237] on div "Submission Portal Create a portal for document and/or questionnaire collection.…" at bounding box center [667, 244] width 652 height 760
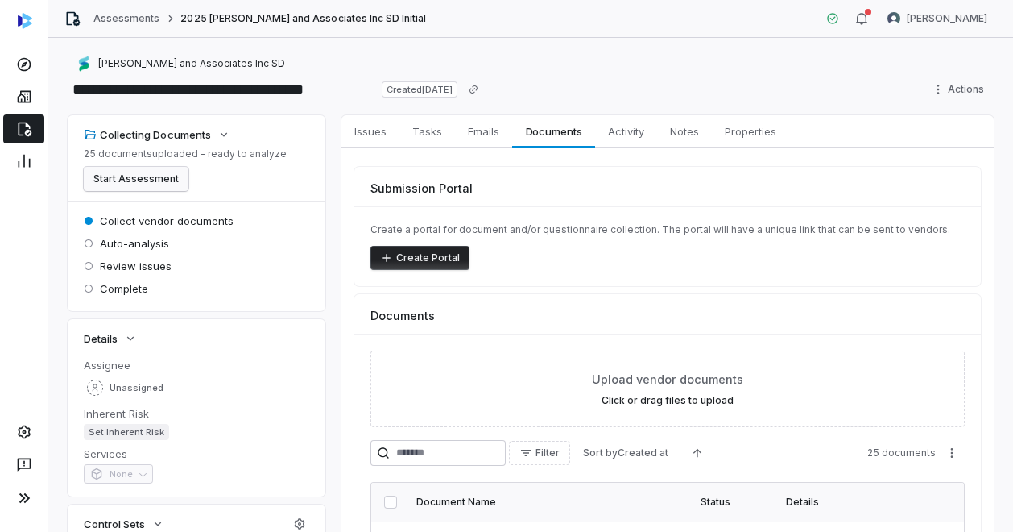
click at [111, 178] on button "Start Assessment" at bounding box center [136, 179] width 105 height 24
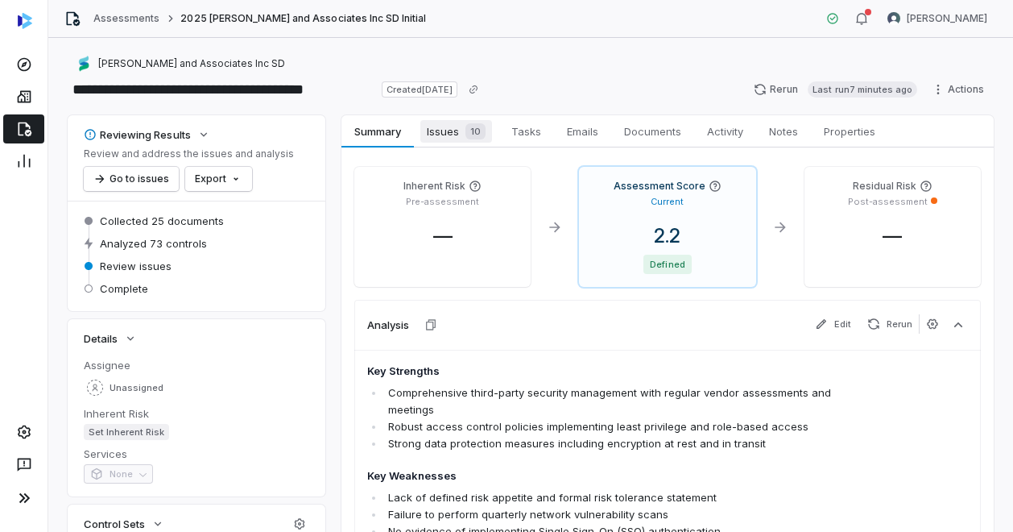
click at [467, 129] on span "10" at bounding box center [476, 131] width 20 height 16
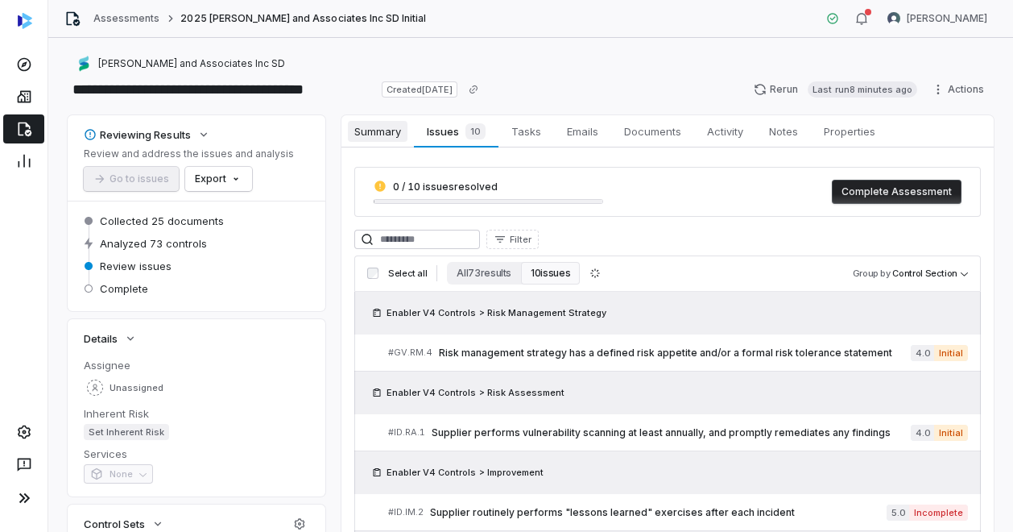
click at [390, 131] on span "Summary" at bounding box center [378, 131] width 60 height 21
